Goal: Navigation & Orientation: Find specific page/section

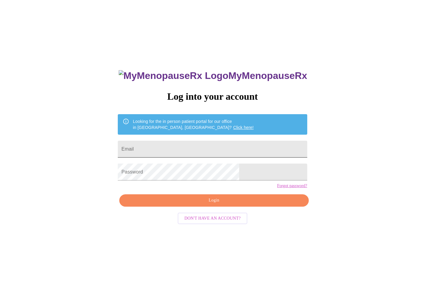
click at [199, 146] on input "Email" at bounding box center [212, 149] width 189 height 17
type input "[EMAIL_ADDRESS][DOMAIN_NAME]"
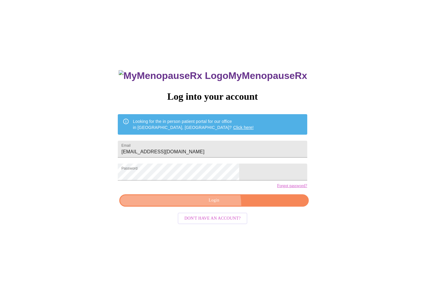
click at [213, 207] on button "Login" at bounding box center [213, 200] width 189 height 12
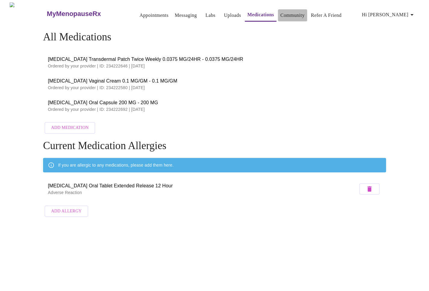
click at [287, 13] on link "Community" at bounding box center [292, 15] width 24 height 8
